Goal: Task Accomplishment & Management: Complete application form

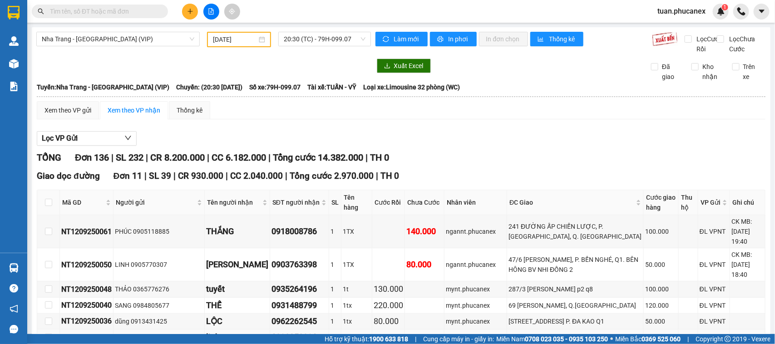
scroll to position [170, 0]
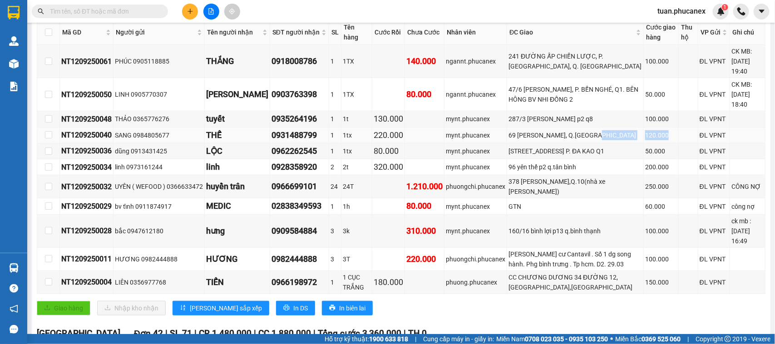
drag, startPoint x: 621, startPoint y: 124, endPoint x: 701, endPoint y: 129, distance: 79.7
click at [665, 128] on tr "NT1209250040 SANG 0984805677 THẾ 0931488799 1 1tx 220.000 mynt.phucanex 69 [GEO…" at bounding box center [401, 136] width 729 height 16
click at [287, 194] on td "0966699101" at bounding box center [299, 186] width 59 height 23
drag, startPoint x: 659, startPoint y: 109, endPoint x: 626, endPoint y: 114, distance: 33.5
click at [644, 114] on td "100.000" at bounding box center [661, 119] width 35 height 16
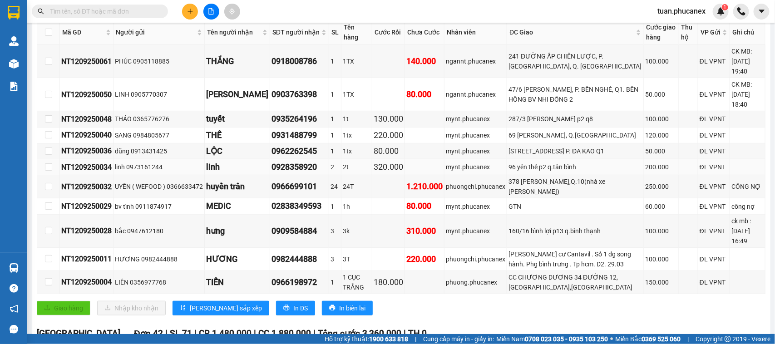
click at [645, 164] on div "200.000" at bounding box center [661, 167] width 32 height 10
click at [316, 212] on td "02838349593" at bounding box center [299, 206] width 59 height 16
click at [586, 146] on div "[STREET_ADDRESS] P. ĐA KAO Q1" at bounding box center [576, 151] width 134 height 10
click at [488, 168] on div "mynt.phucanex" at bounding box center [476, 167] width 60 height 10
click at [477, 216] on td "mynt.phucanex" at bounding box center [476, 231] width 63 height 33
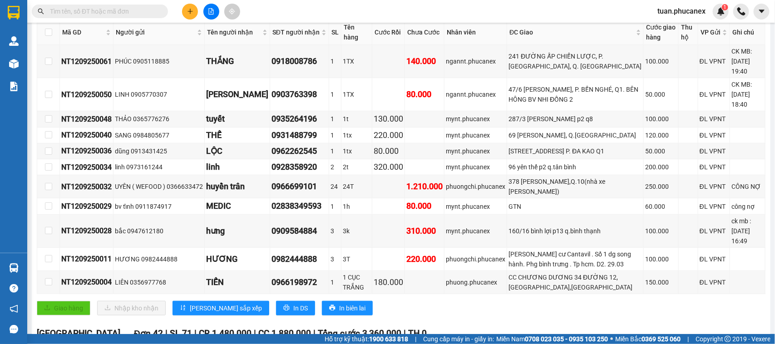
click at [144, 7] on input "text" at bounding box center [103, 11] width 107 height 10
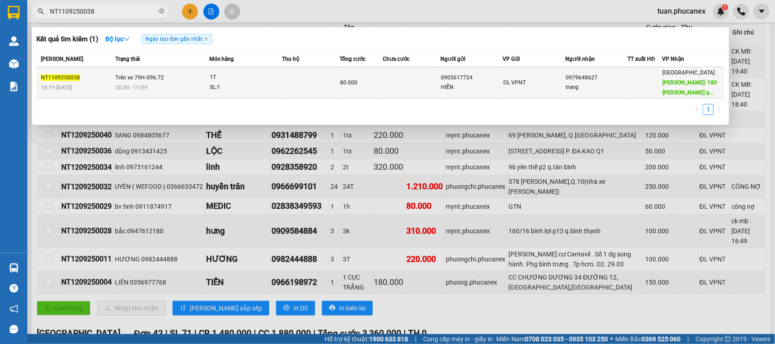
type input "NT1109250038"
click at [513, 87] on td "ĐL VPNT" at bounding box center [534, 82] width 62 height 31
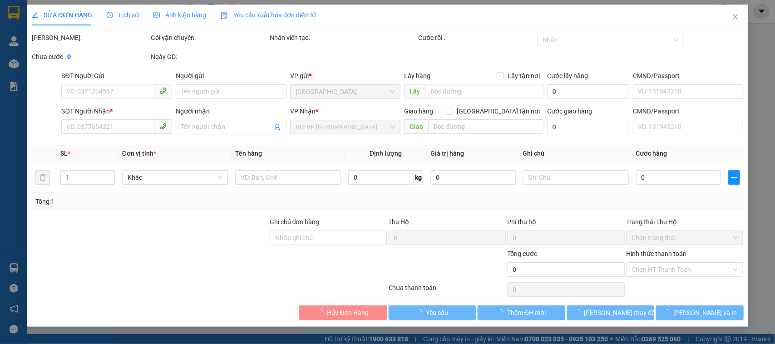
type input "0905617724"
type input "HIỀN"
type input "0979648627"
type input "trang"
type input "180 [PERSON_NAME] trứ q1"
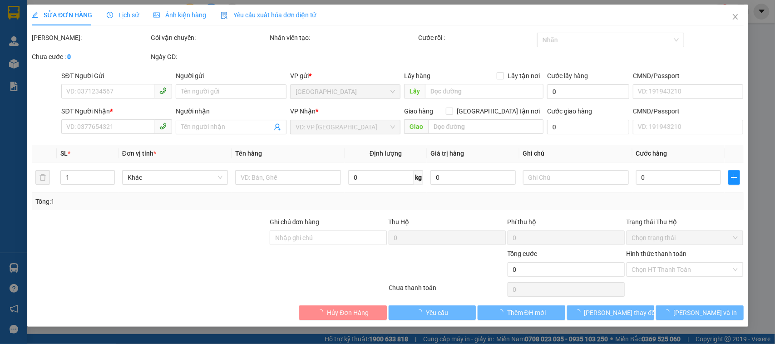
type input "50.000"
type input "80.000"
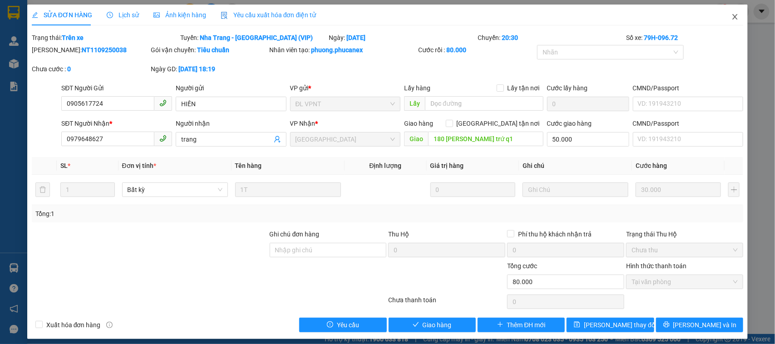
click at [732, 15] on icon "close" at bounding box center [735, 16] width 7 height 7
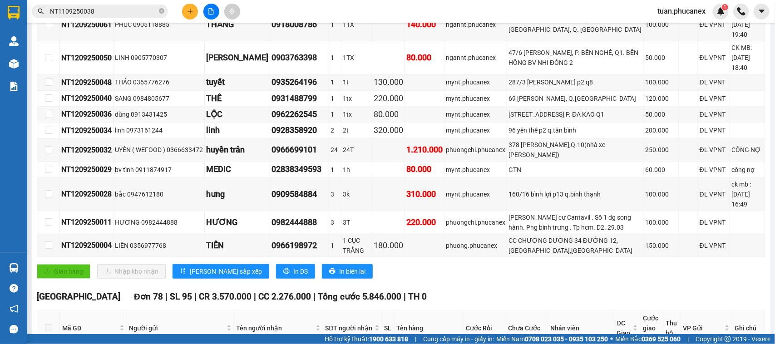
scroll to position [227, 0]
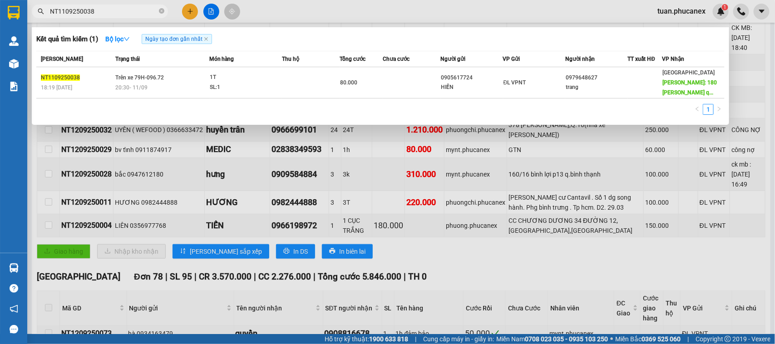
drag, startPoint x: 92, startPoint y: 10, endPoint x: 32, endPoint y: 8, distance: 59.5
click at [32, 8] on span "NT1109250038" at bounding box center [100, 12] width 136 height 14
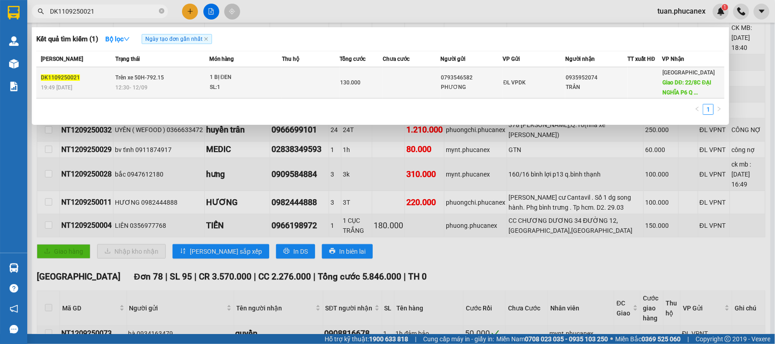
type input "DK1109250021"
click at [391, 80] on td at bounding box center [412, 82] width 58 height 31
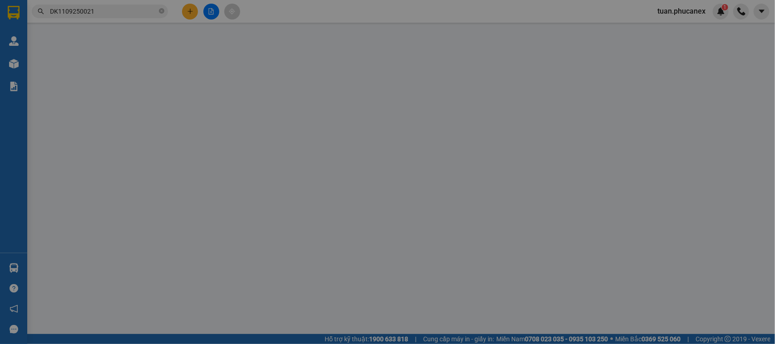
type input "0793546582"
type input "PHƯƠNG"
type input "0935952074"
type input "TRÂN"
type input "22/8C ĐẠI NGHĨA P6 Q TÂN BÌNH"
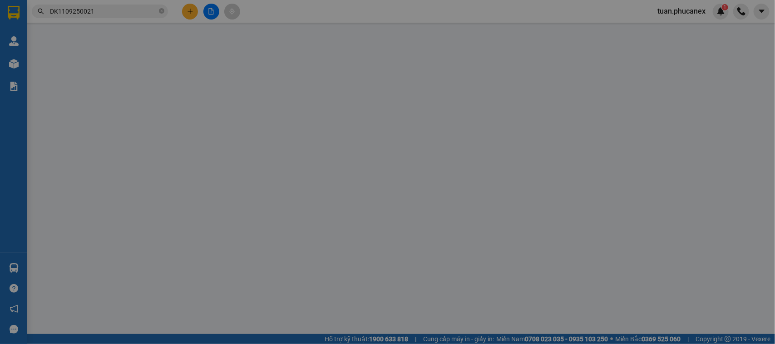
type input "100.000"
type input "130.000"
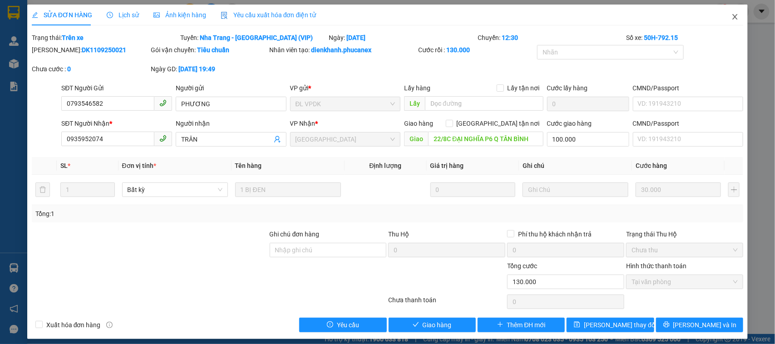
click at [732, 15] on icon "close" at bounding box center [735, 16] width 7 height 7
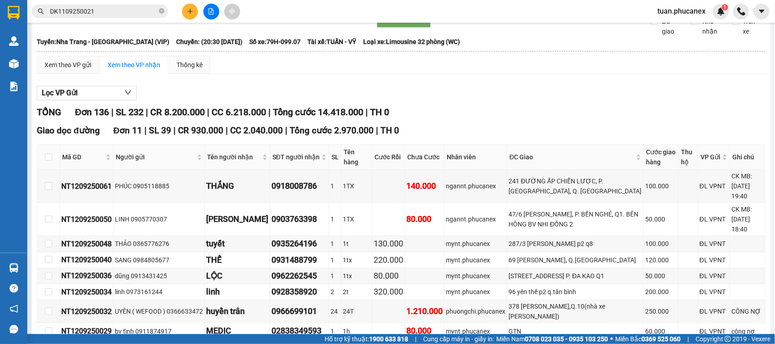
scroll to position [114, 0]
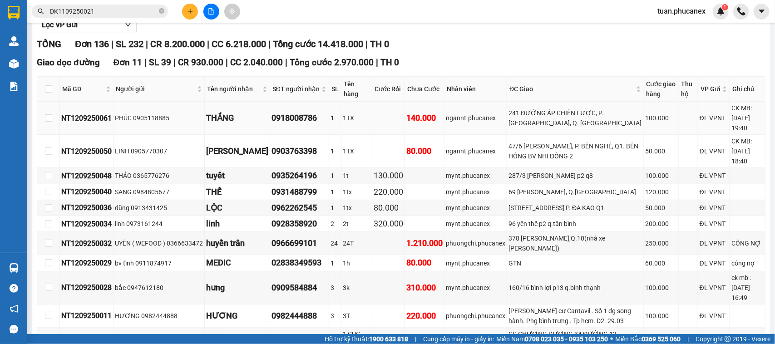
click at [605, 128] on div "241 ĐƯỜNG ẤP CHIẾN LƯỢC, P. [GEOGRAPHIC_DATA], Q. [GEOGRAPHIC_DATA]" at bounding box center [576, 118] width 134 height 20
